Goal: Contribute content

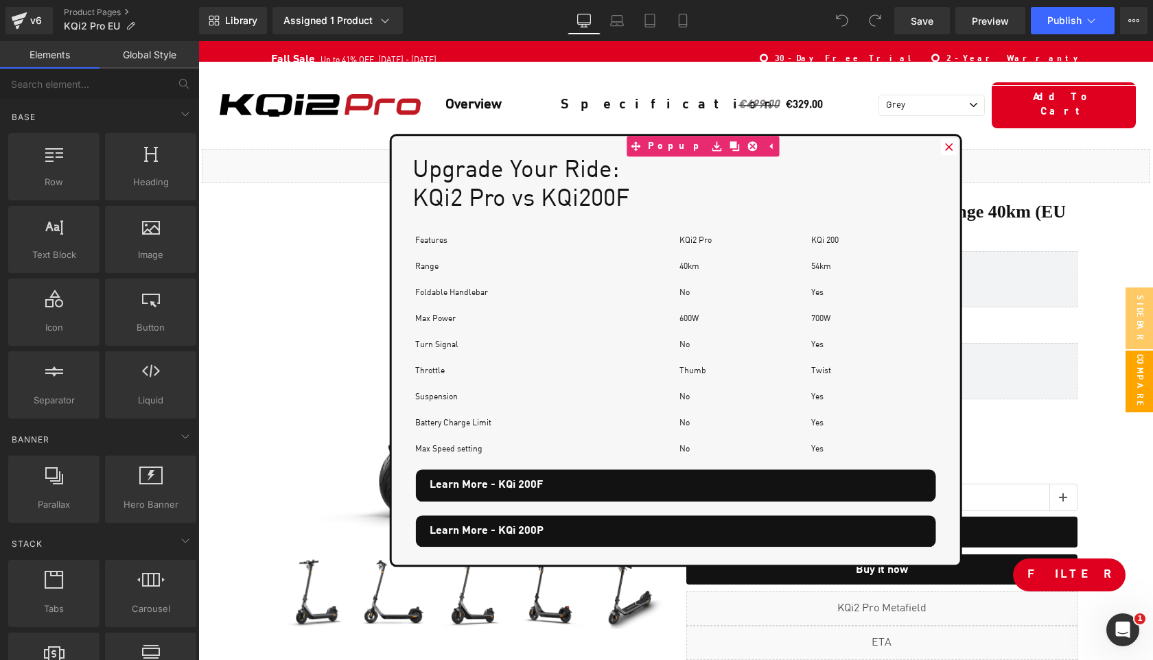
scroll to position [9360, 954]
click at [1131, 625] on icon "Open Intercom Messenger" at bounding box center [1121, 628] width 23 height 23
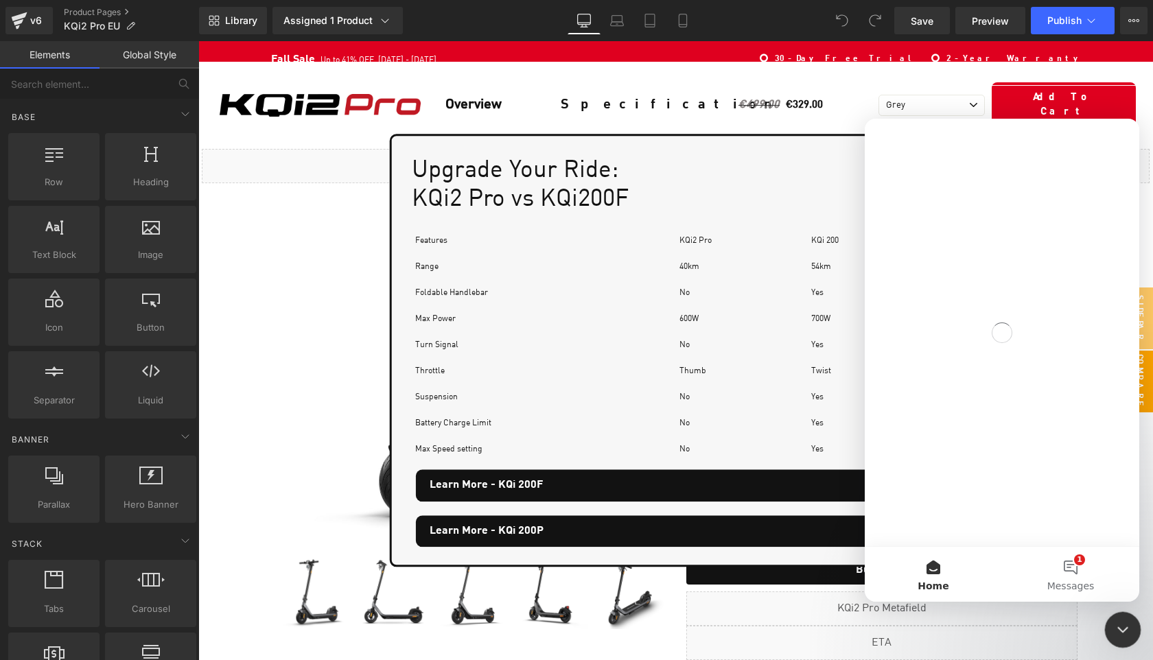
scroll to position [0, 0]
click at [1074, 563] on button "1 Messages" at bounding box center [1070, 574] width 137 height 55
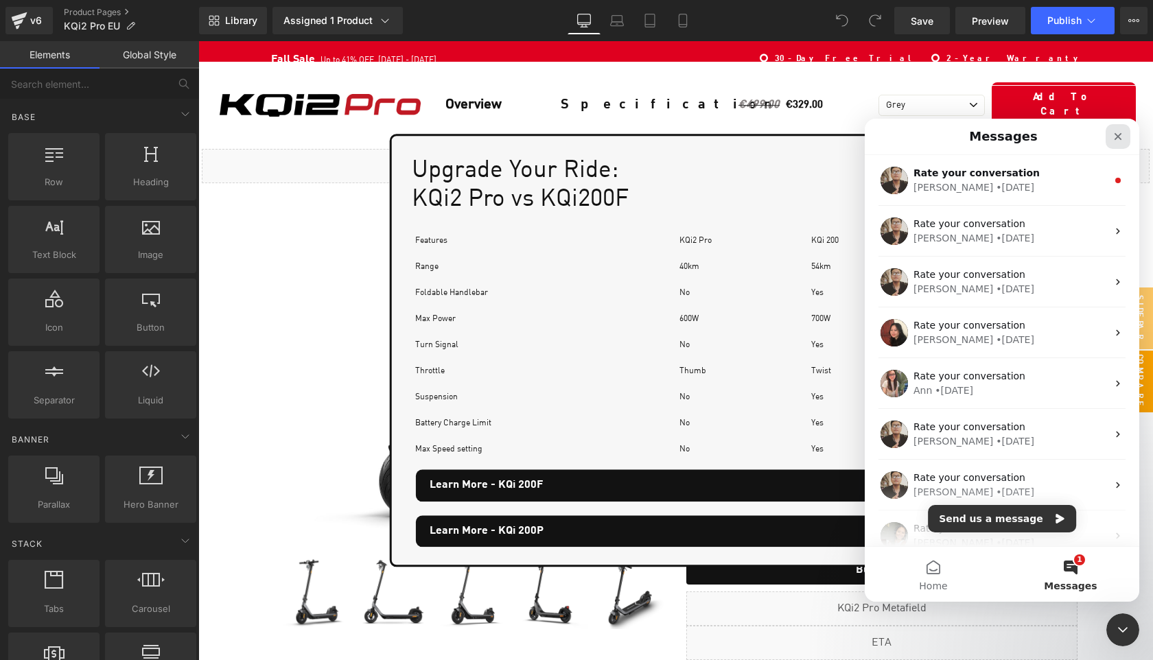
click at [1112, 146] on div "Close" at bounding box center [1118, 136] width 25 height 25
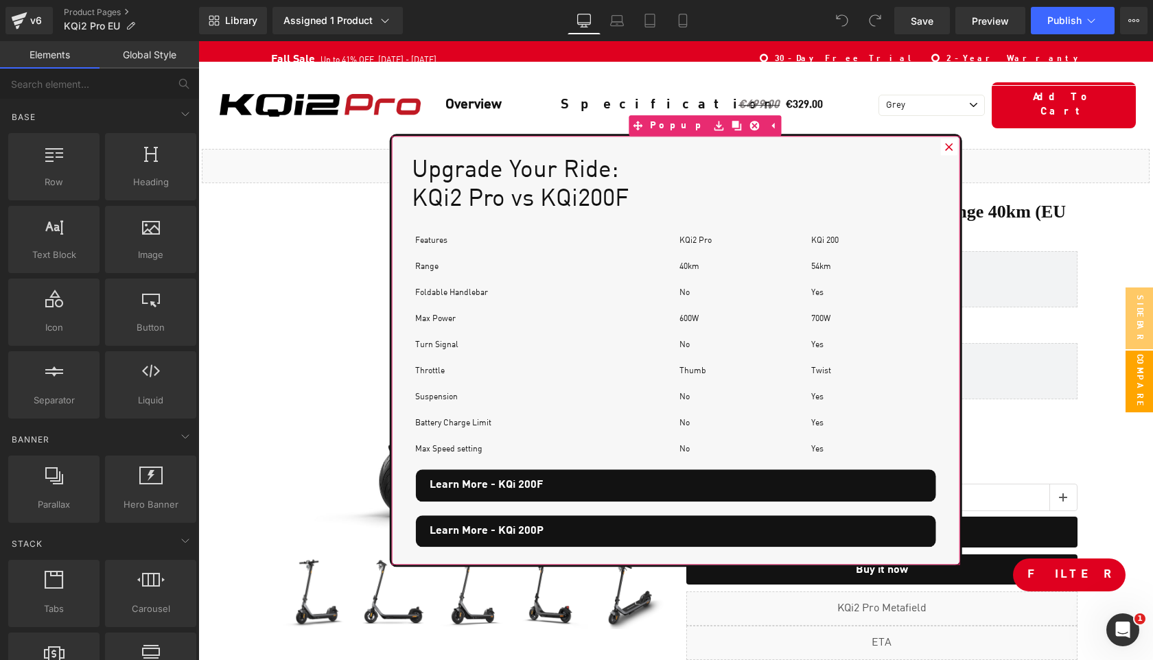
click at [946, 144] on icon at bounding box center [949, 147] width 8 height 8
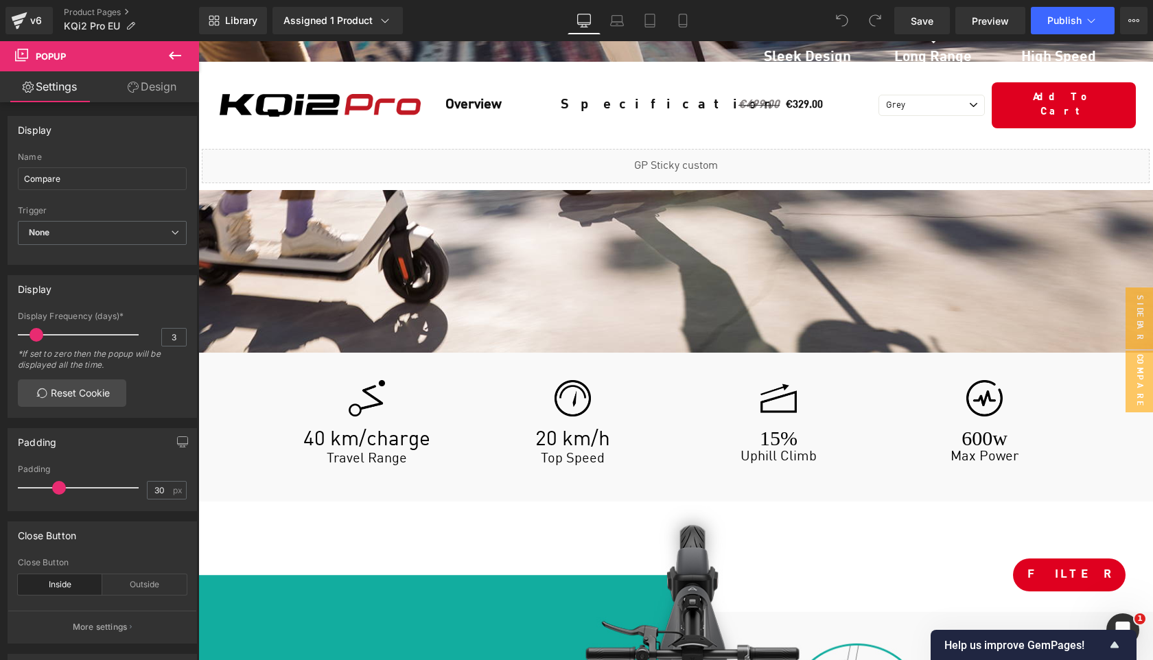
scroll to position [2251, 0]
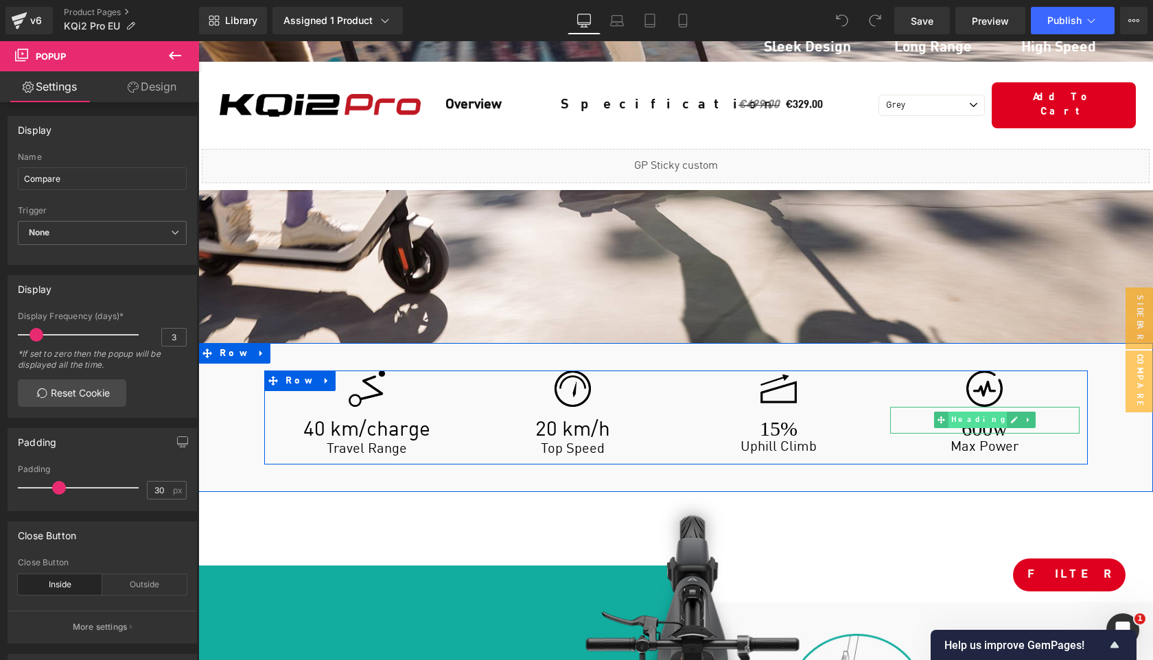
click at [965, 412] on span "Heading" at bounding box center [977, 420] width 59 height 16
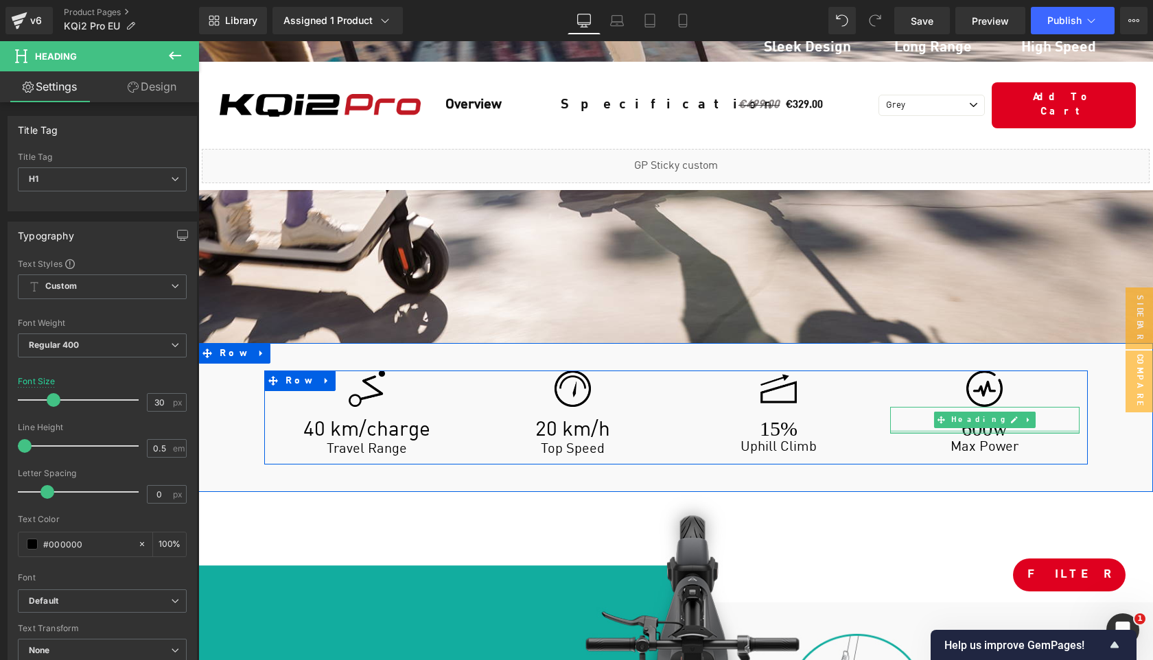
click at [969, 430] on div at bounding box center [984, 431] width 189 height 3
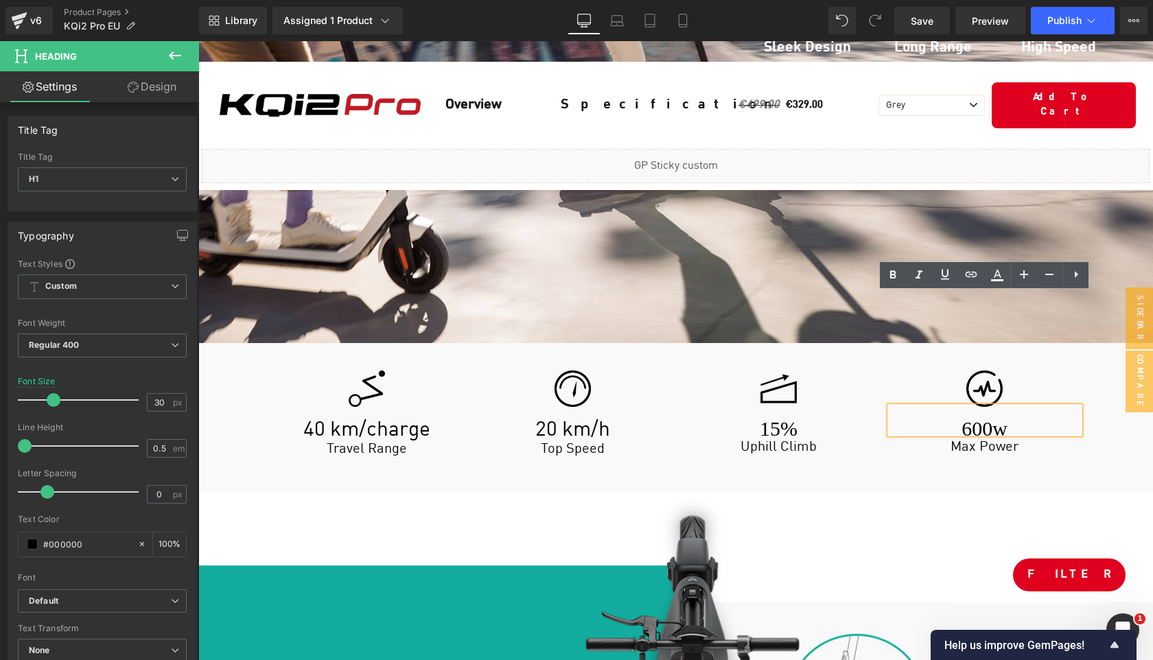
click at [969, 424] on h1 "600w" at bounding box center [984, 429] width 189 height 10
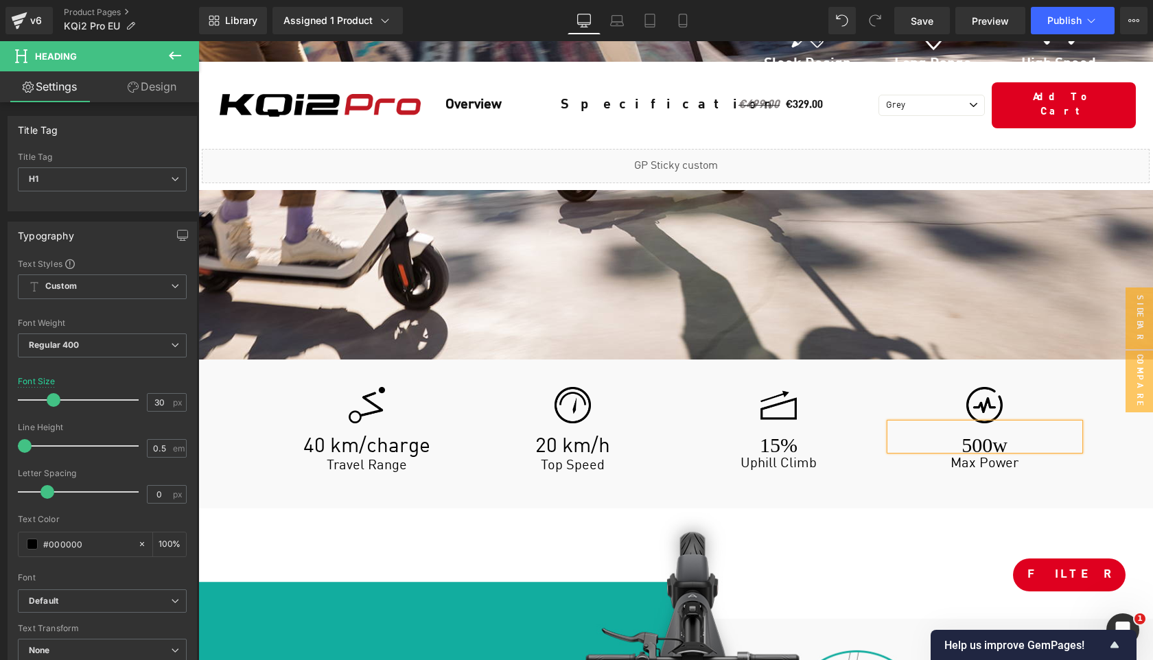
scroll to position [7288, 0]
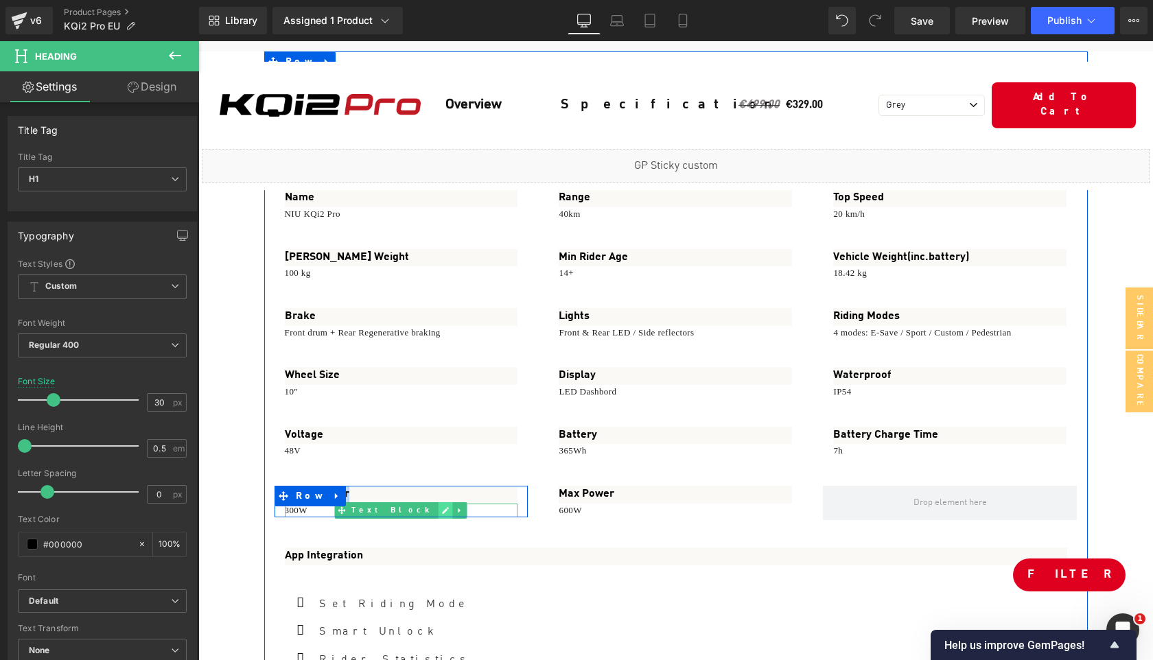
click at [442, 507] on icon at bounding box center [446, 511] width 8 height 8
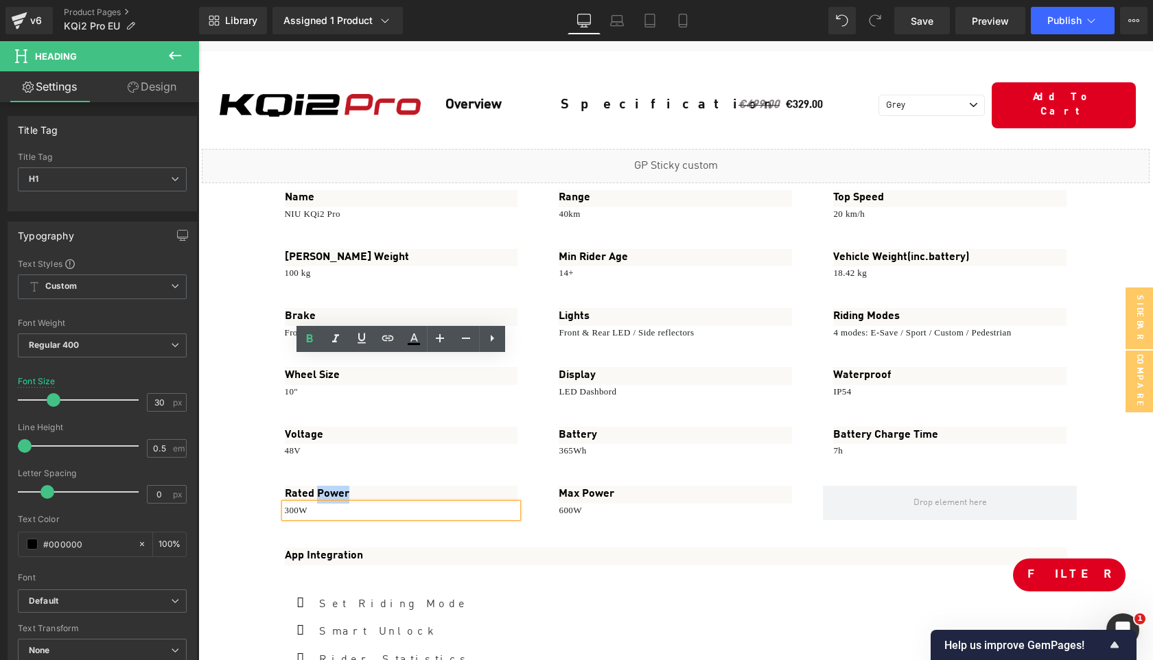
click at [375, 504] on p "300W" at bounding box center [401, 511] width 233 height 14
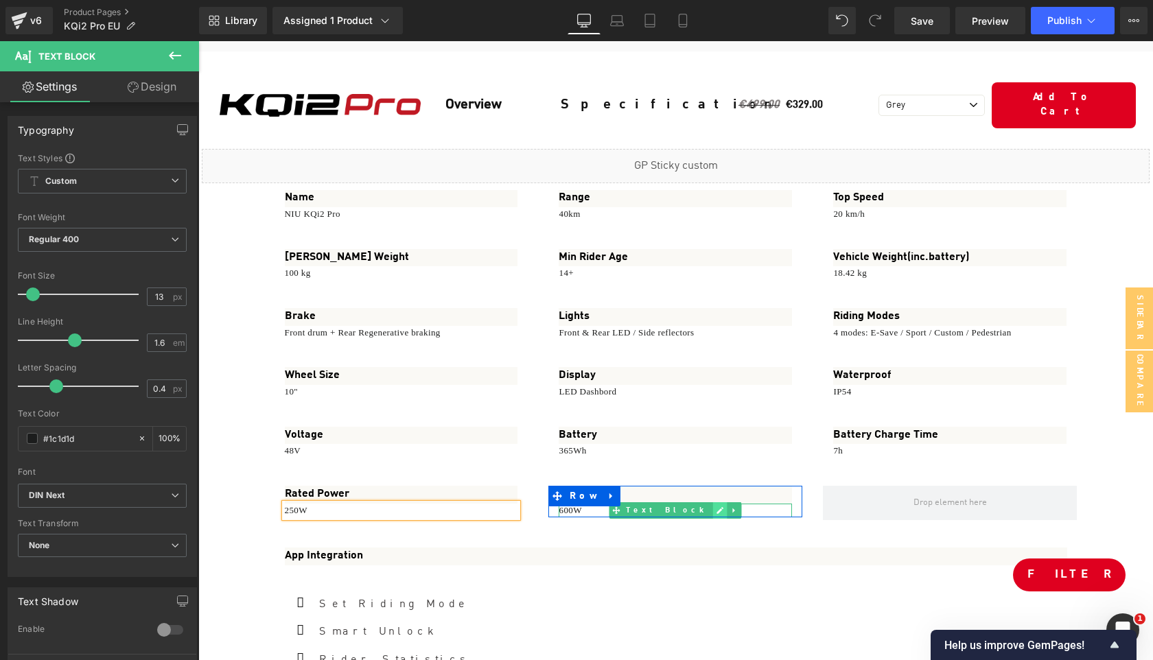
click at [713, 502] on link at bounding box center [720, 510] width 14 height 16
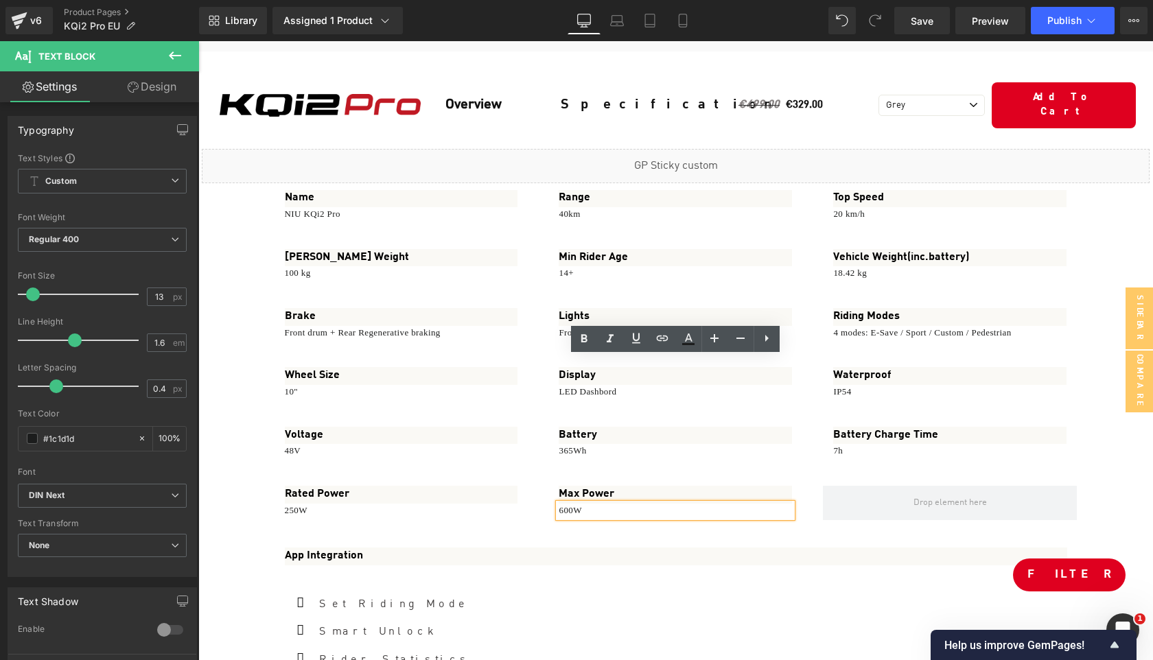
click at [669, 504] on p "600W" at bounding box center [675, 511] width 233 height 14
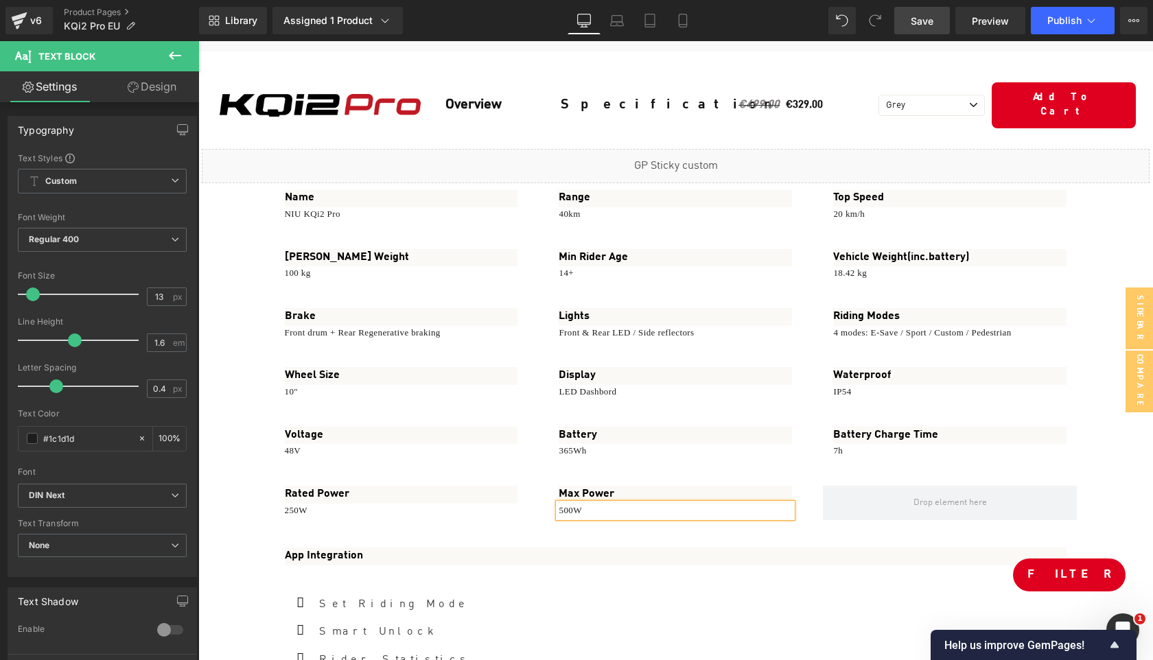
click at [927, 23] on span "Save" at bounding box center [922, 21] width 23 height 14
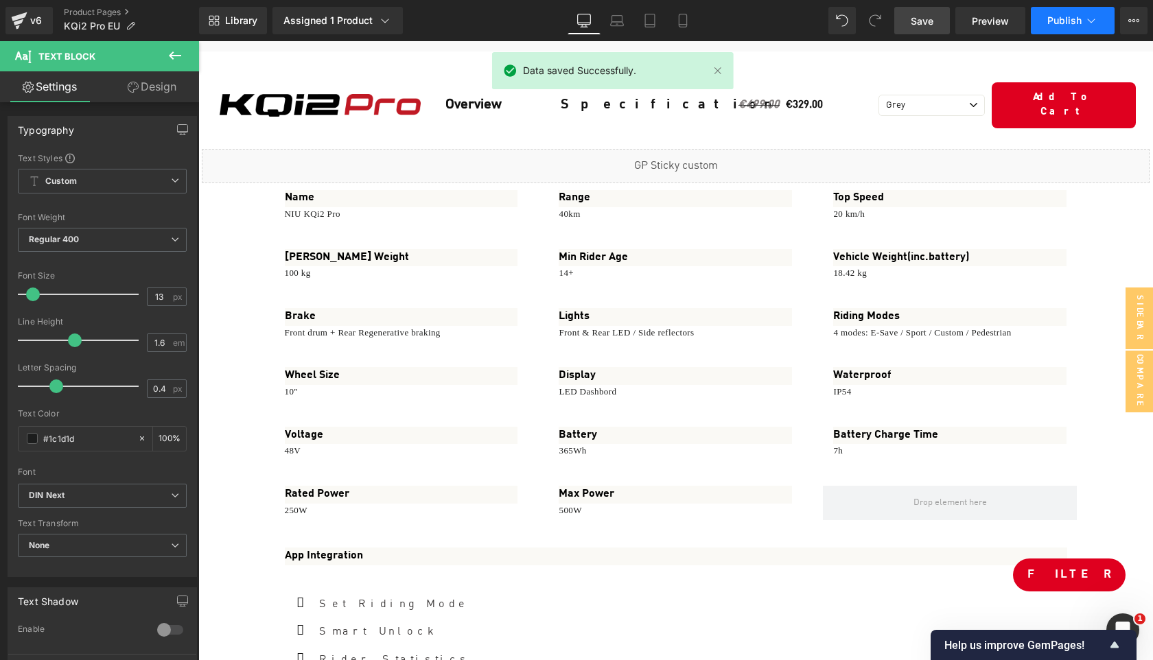
click at [1049, 21] on span "Publish" at bounding box center [1065, 20] width 34 height 11
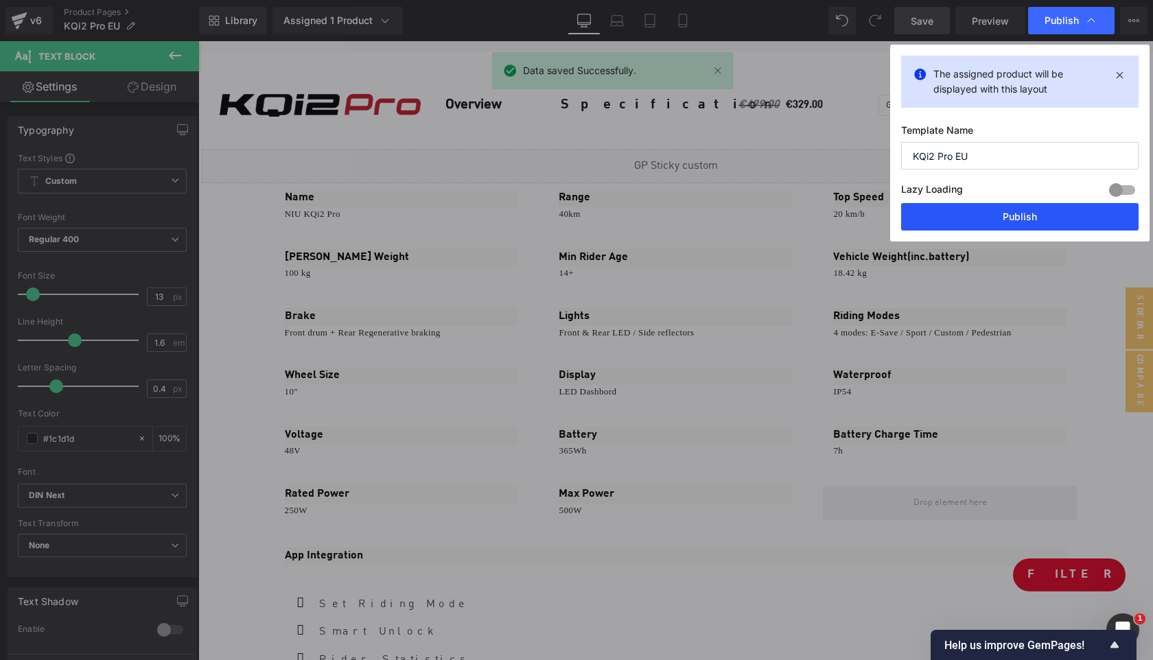
click at [1041, 222] on button "Publish" at bounding box center [1020, 216] width 238 height 27
